Goal: Understand process/instructions

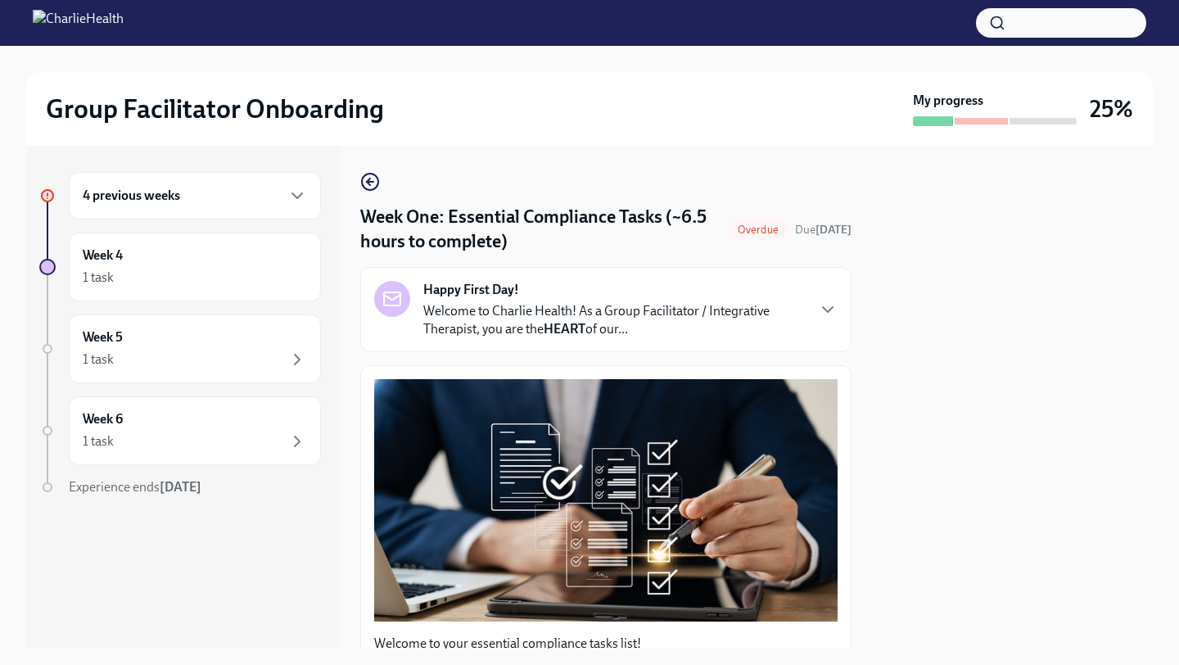
click at [210, 213] on div "4 previous weeks" at bounding box center [195, 196] width 252 height 48
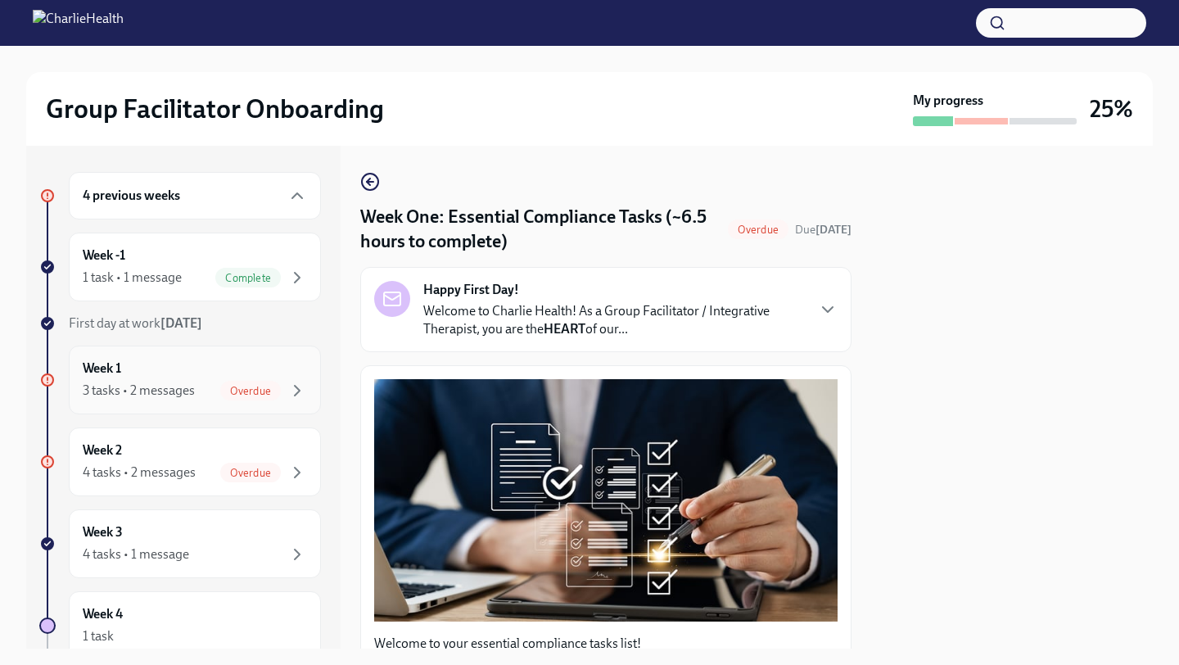
click at [165, 392] on div "3 tasks • 2 messages" at bounding box center [139, 391] width 112 height 18
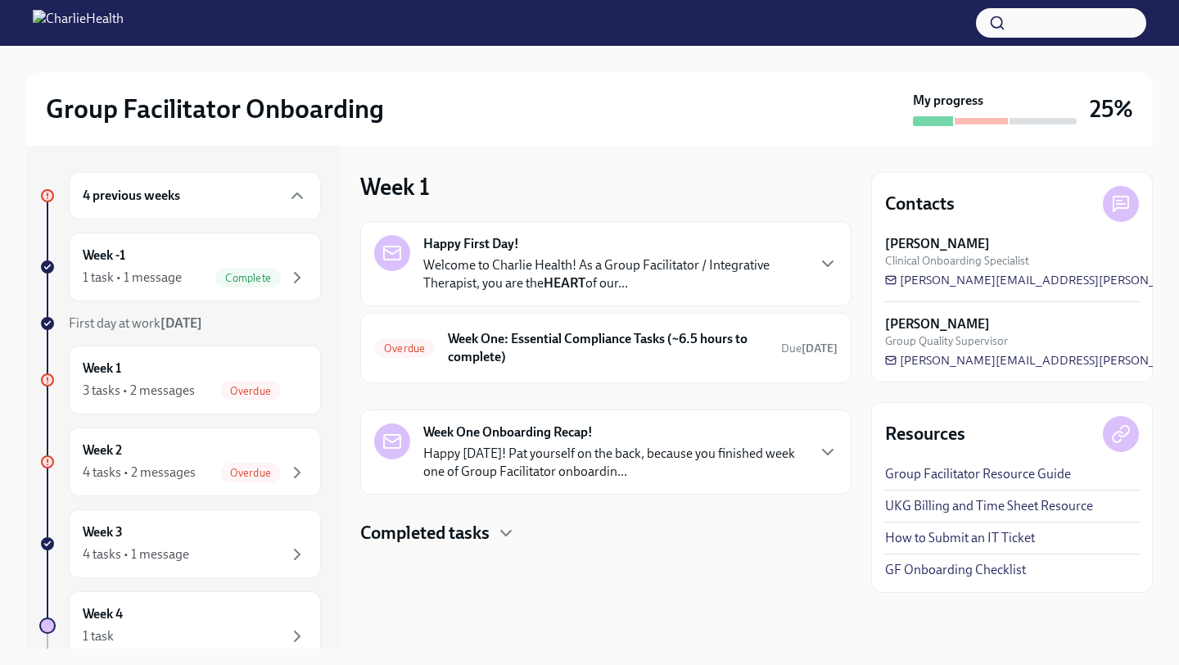
click at [571, 265] on p "Welcome to Charlie Health! As a Group Facilitator / Integrative Therapist, you …" at bounding box center [614, 274] width 382 height 36
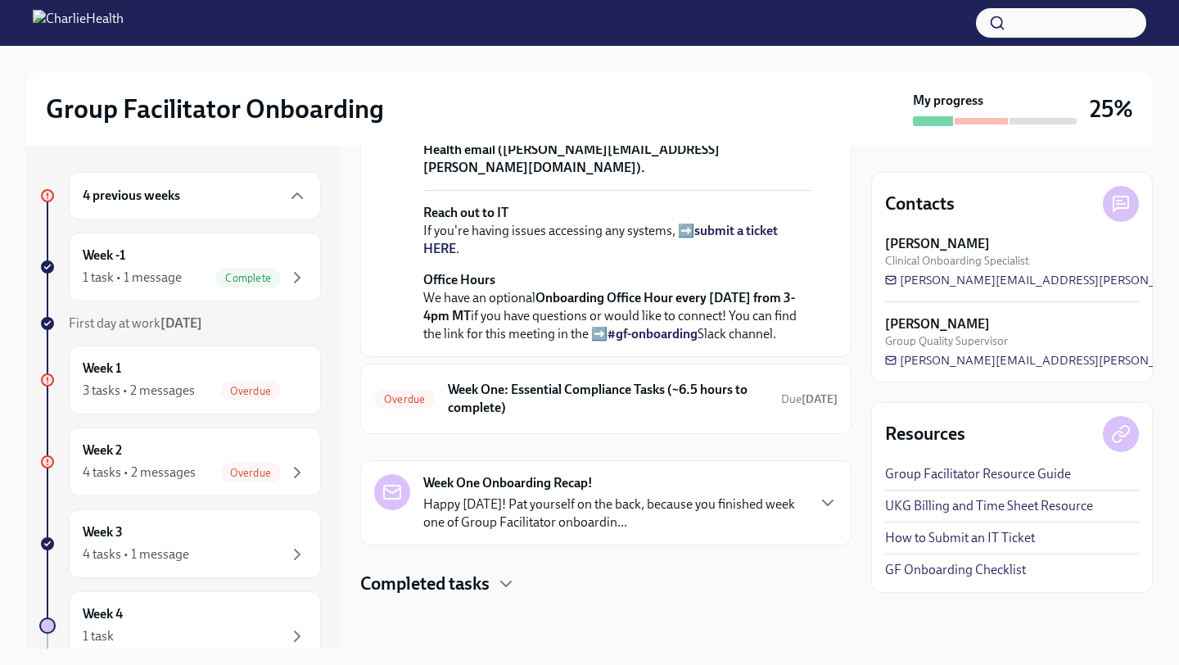
scroll to position [683, 0]
click at [613, 398] on h6 "Week One: Essential Compliance Tasks (~6.5 hours to complete)" at bounding box center [608, 399] width 320 height 36
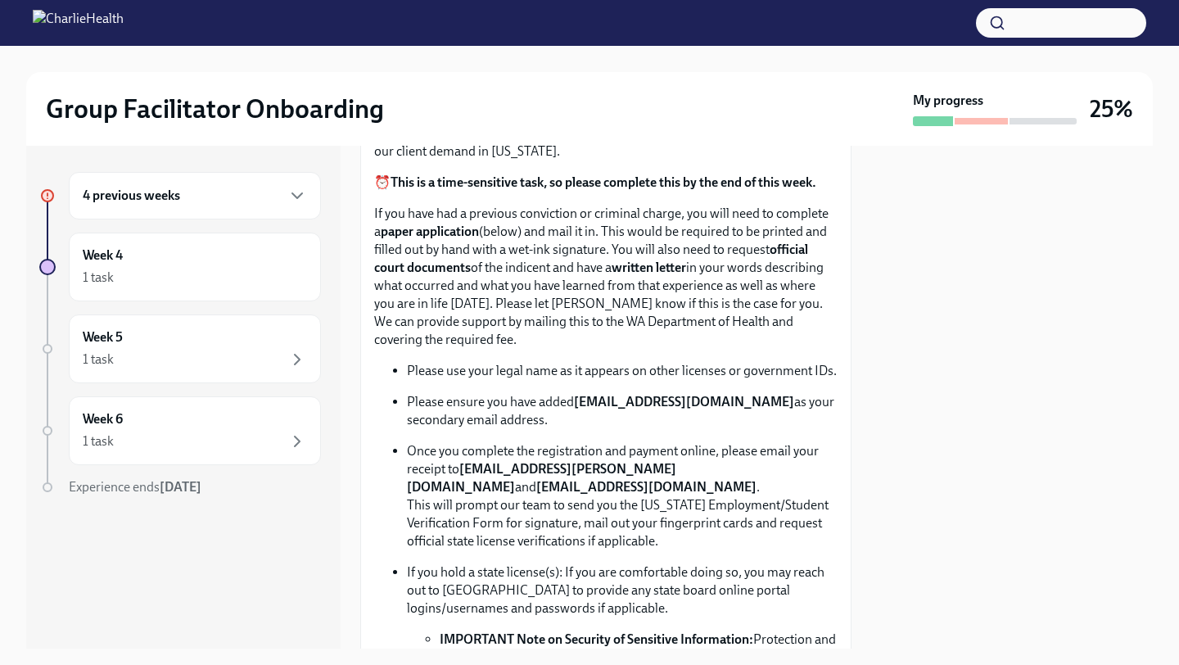
scroll to position [785, 0]
drag, startPoint x: 394, startPoint y: 216, endPoint x: 443, endPoint y: 228, distance: 50.5
click at [443, 228] on p "If you have had a previous conviction or criminal charge, you will need to comp…" at bounding box center [606, 278] width 464 height 144
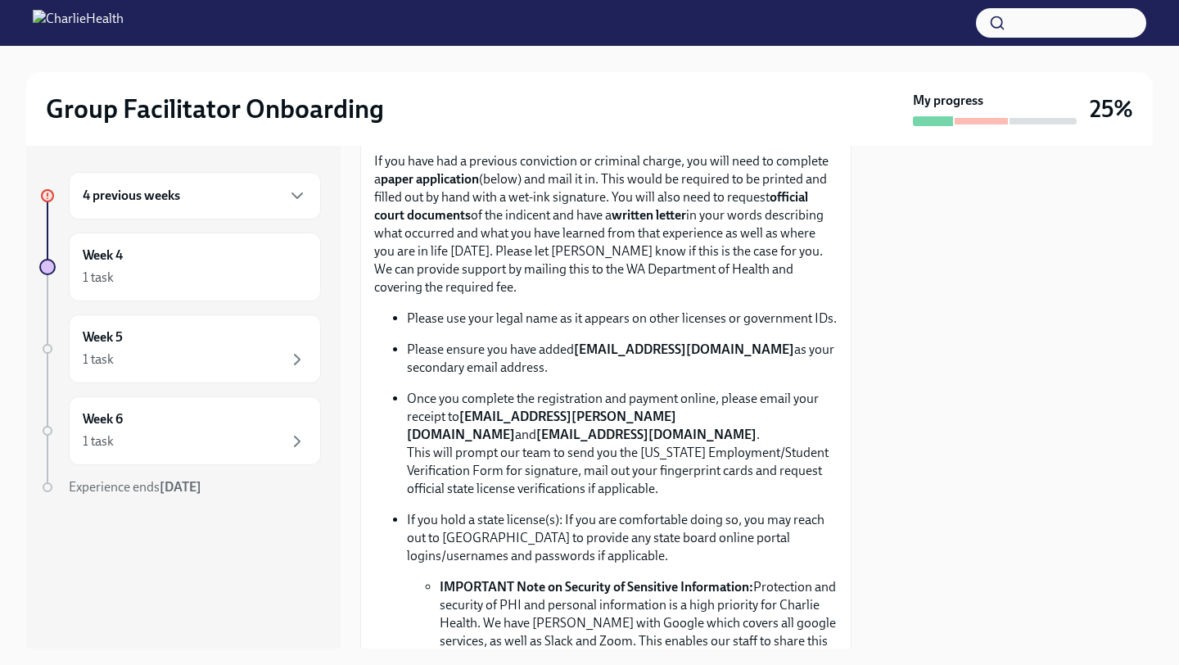
scroll to position [843, 0]
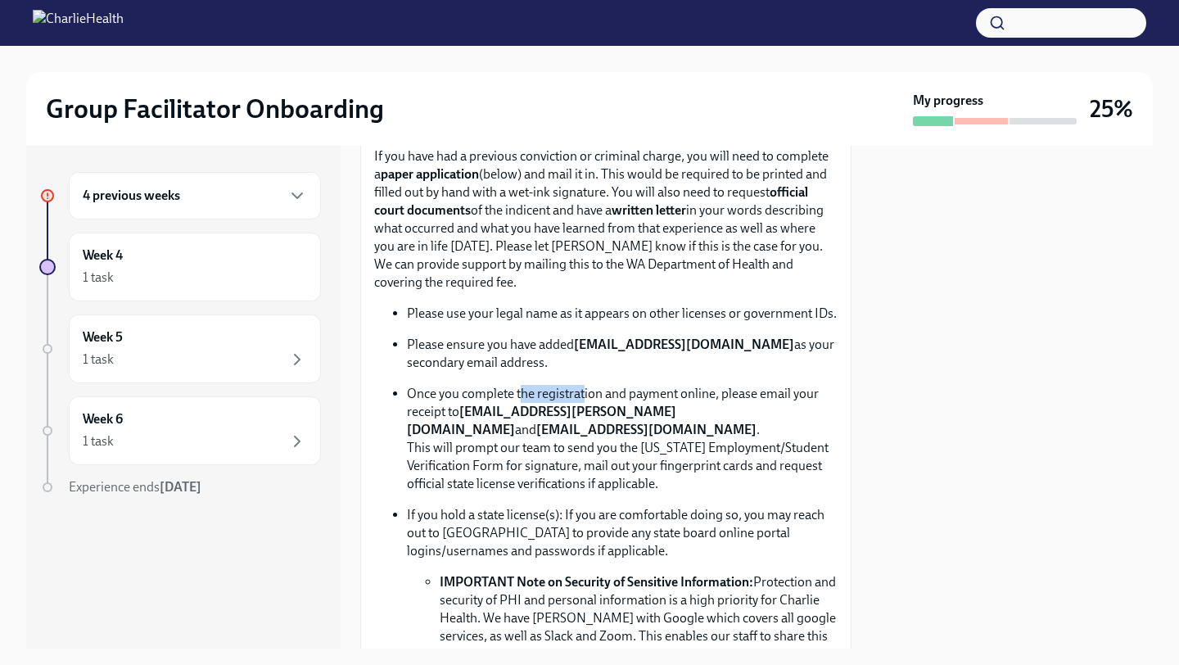
drag, startPoint x: 522, startPoint y: 395, endPoint x: 589, endPoint y: 396, distance: 67.2
click at [589, 396] on p "Once you complete the registration and payment online, please email your receip…" at bounding box center [622, 439] width 431 height 108
click at [671, 427] on p "Once you complete the registration and payment online, please email your receip…" at bounding box center [622, 439] width 431 height 108
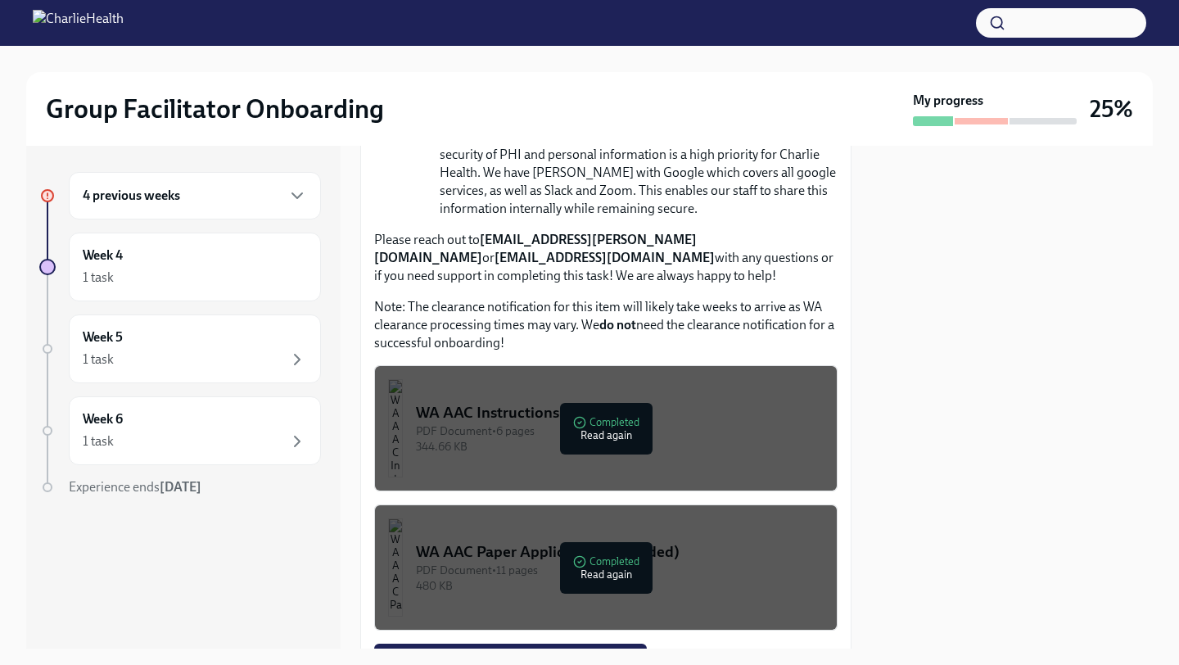
scroll to position [1287, 0]
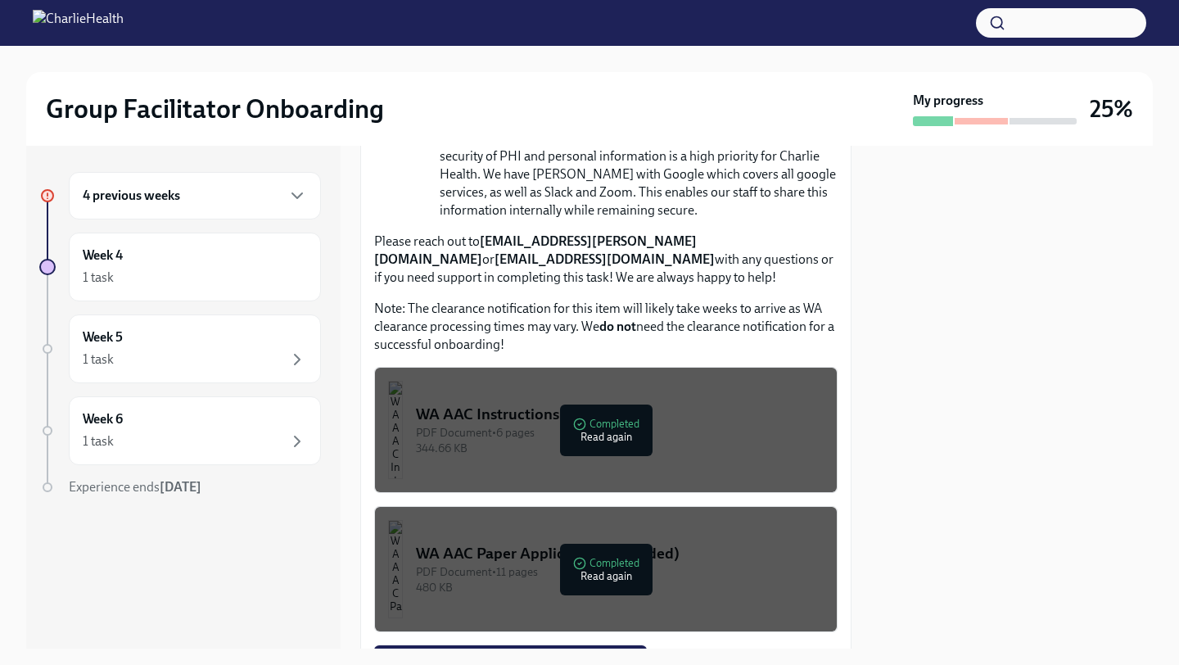
click at [526, 408] on div "WA AAC Instructions" at bounding box center [620, 414] width 408 height 21
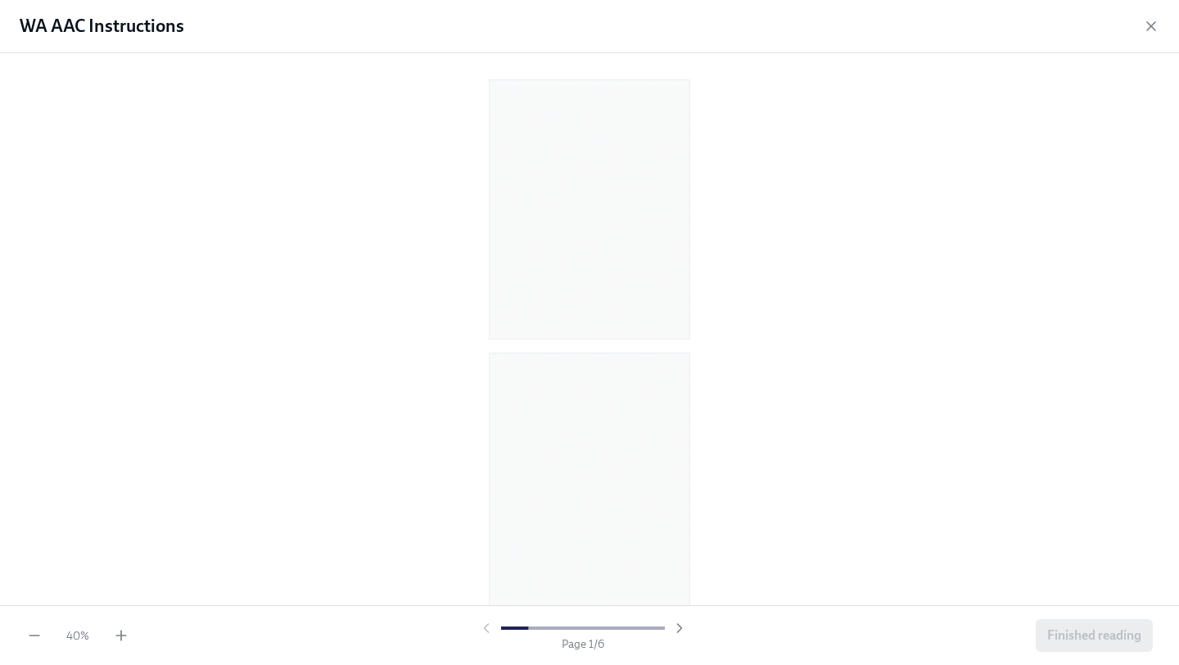
click at [487, 631] on div at bounding box center [583, 628] width 210 height 16
